Goal: Go to known website: Access a specific website the user already knows

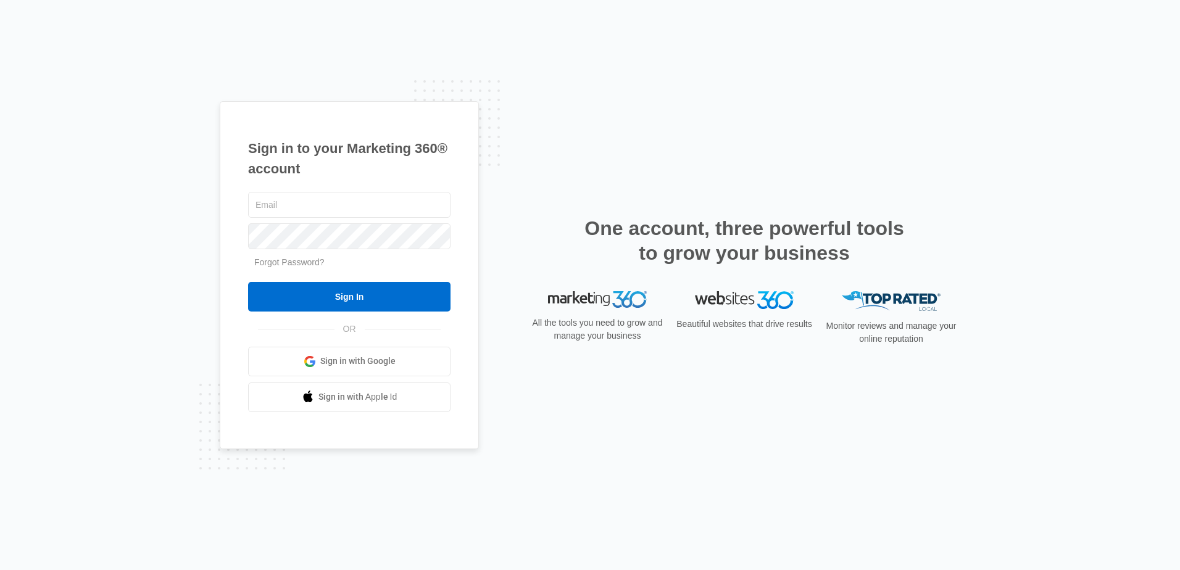
type input "[EMAIL_ADDRESS][DOMAIN_NAME]"
click at [248, 282] on input "Sign In" at bounding box center [349, 297] width 202 height 30
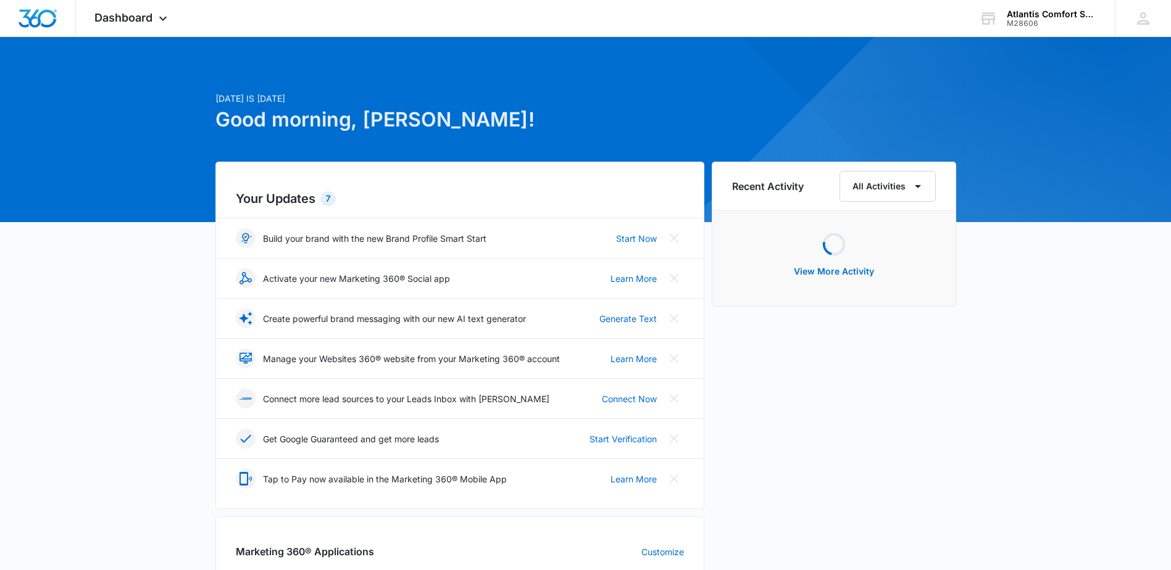
drag, startPoint x: 646, startPoint y: 274, endPoint x: 133, endPoint y: 353, distance: 518.4
click at [133, 353] on div "[DATE] is [DATE] Good morning, [PERSON_NAME]! Your Updates 7 Build your brand w…" at bounding box center [585, 574] width 1171 height 1045
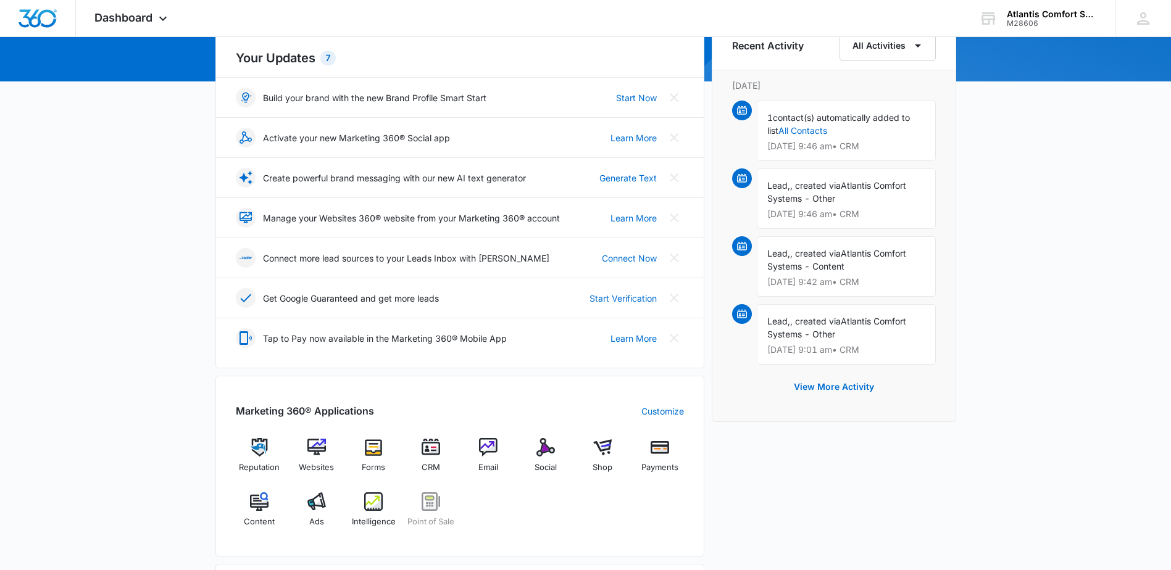
scroll to position [370, 0]
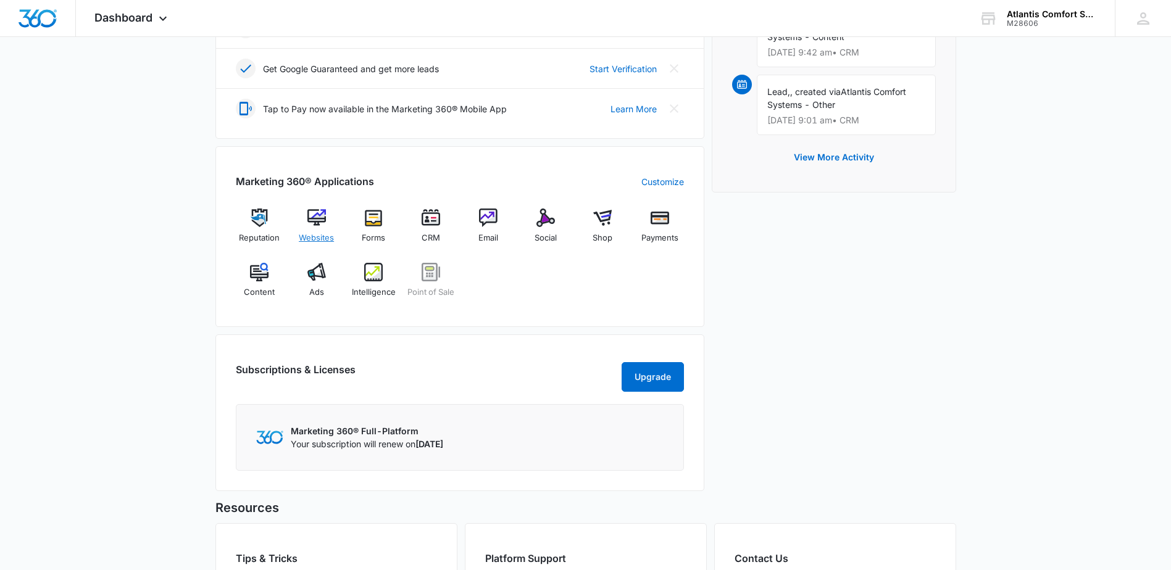
click at [334, 223] on div "Websites" at bounding box center [317, 231] width 48 height 44
